Goal: Information Seeking & Learning: Learn about a topic

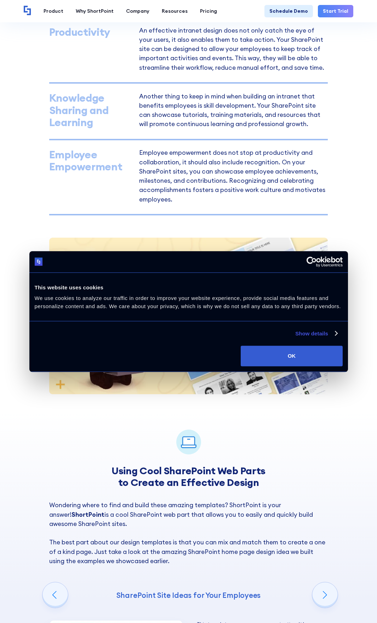
scroll to position [708, 0]
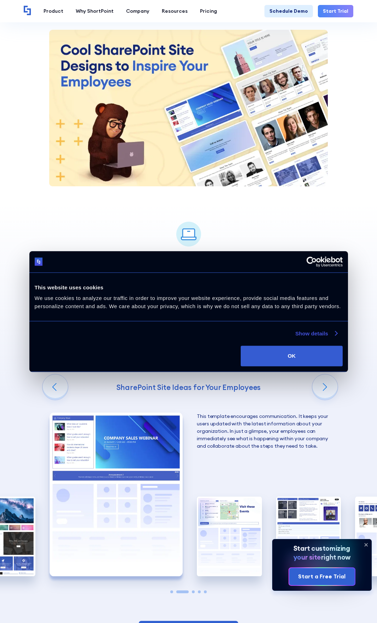
click at [332, 335] on link "Show details" at bounding box center [316, 333] width 42 height 8
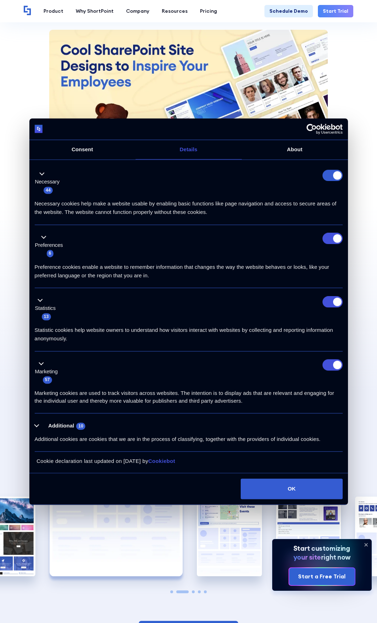
click at [331, 124] on icon "Usercentrics Cookiebot - opens in a new window" at bounding box center [325, 129] width 36 height 11
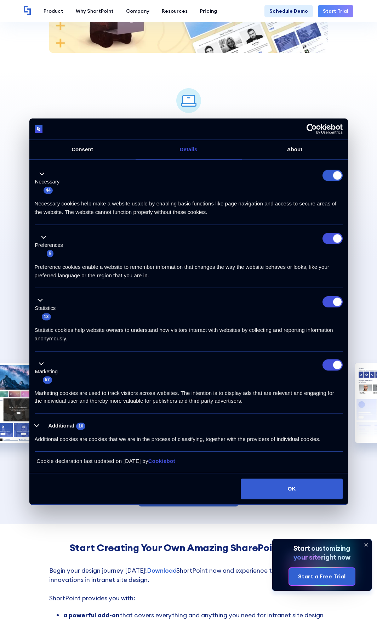
scroll to position [921, 0]
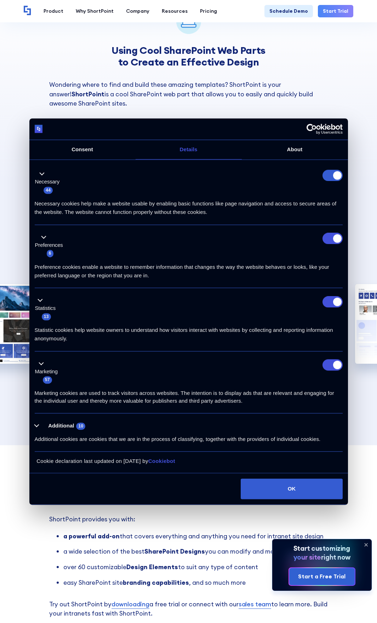
click at [362, 69] on div "Using Cool SharePoint Web Parts to Create an Effective Design Wondering where t…" at bounding box center [188, 219] width 377 height 454
click at [295, 481] on button "OK" at bounding box center [292, 488] width 102 height 21
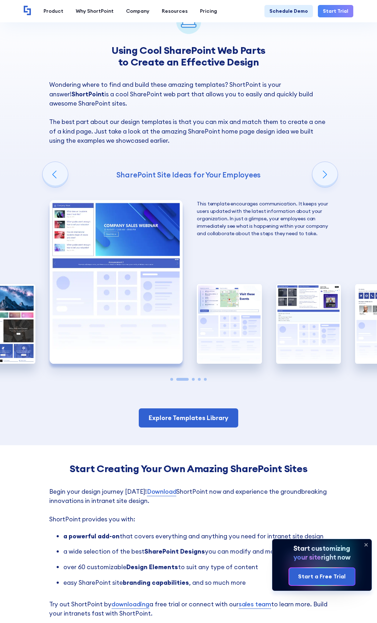
scroll to position [0, 0]
click at [77, 223] on img "2 / 5" at bounding box center [116, 282] width 133 height 164
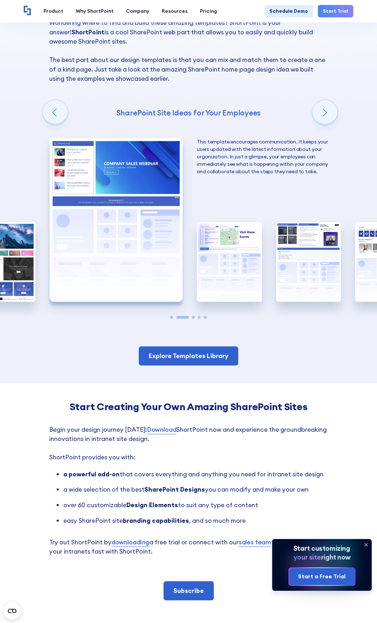
scroll to position [1098, 0]
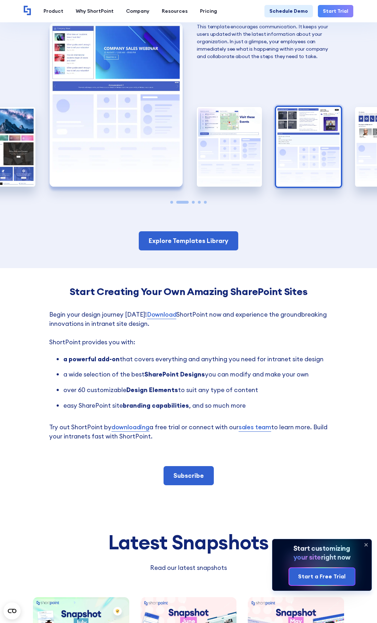
click at [296, 118] on img "4 / 5" at bounding box center [308, 147] width 65 height 80
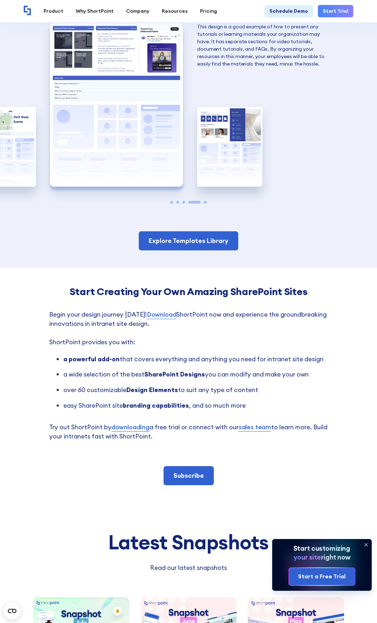
click at [132, 126] on img "4 / 5" at bounding box center [116, 105] width 133 height 164
click at [240, 127] on img "5 / 5" at bounding box center [229, 147] width 65 height 80
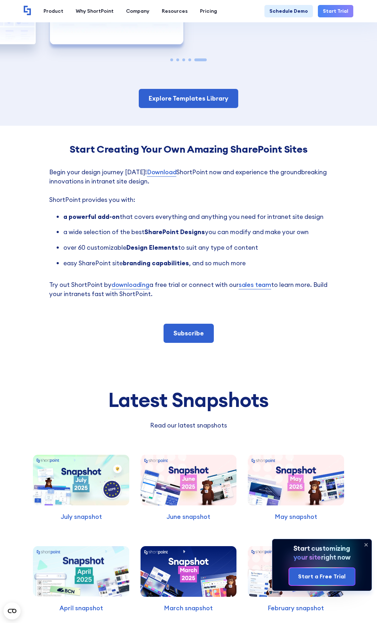
scroll to position [1217, 0]
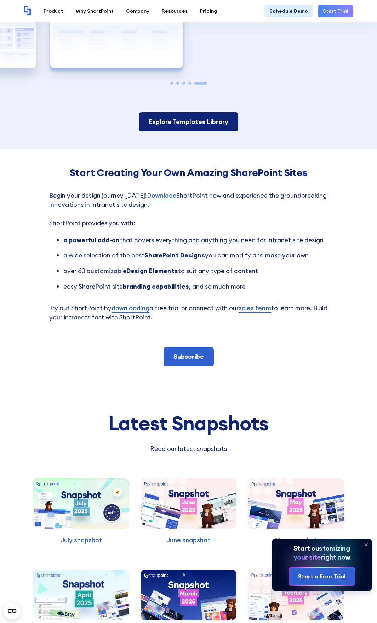
click at [189, 119] on link "Explore Templates Library" at bounding box center [189, 121] width 100 height 19
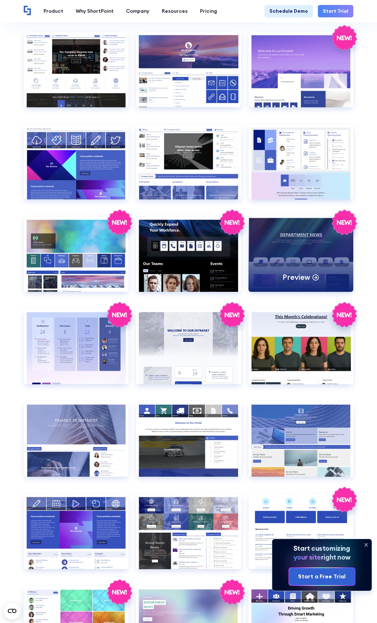
scroll to position [814, 0]
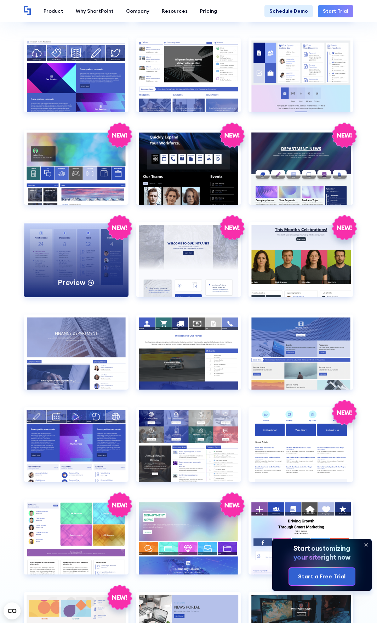
click at [78, 244] on div "Preview" at bounding box center [76, 259] width 105 height 75
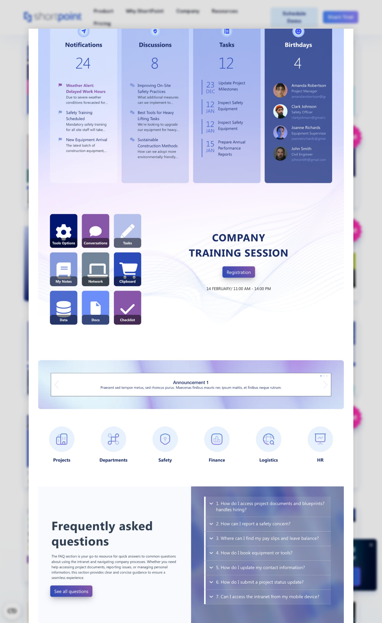
scroll to position [0, 0]
